Goal: Register for event/course

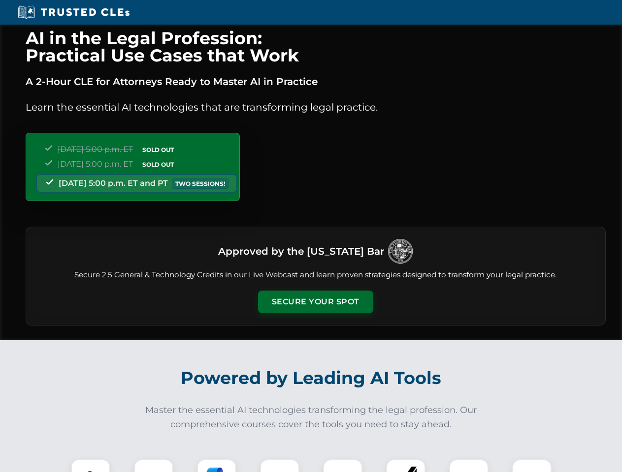
click at [315, 302] on button "Secure Your Spot" at bounding box center [315, 302] width 115 height 23
click at [91, 466] on img at bounding box center [90, 479] width 29 height 29
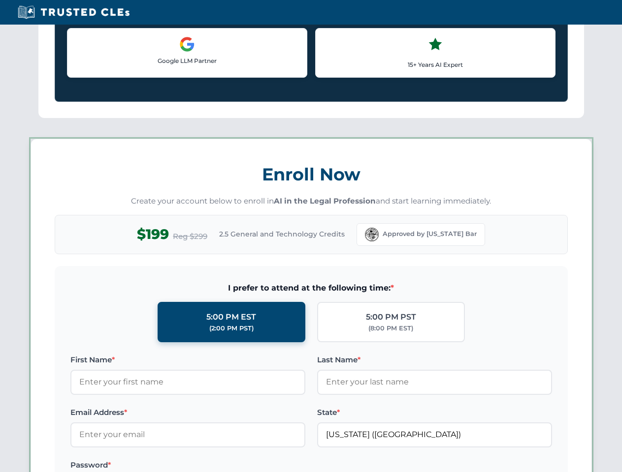
click at [217, 466] on label "Password *" at bounding box center [187, 466] width 235 height 12
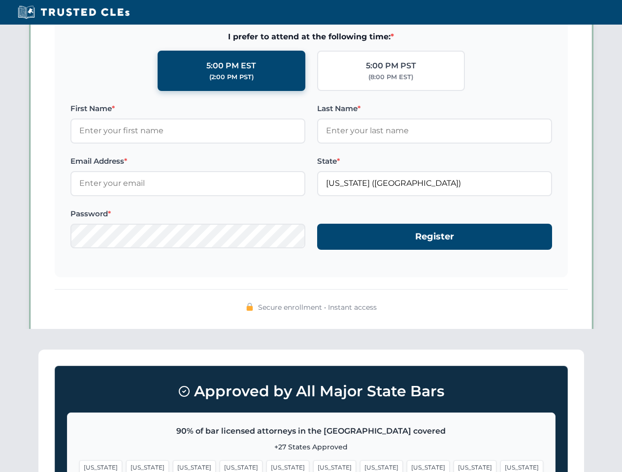
click at [453, 466] on span "[US_STATE]" at bounding box center [474, 468] width 43 height 14
